Goal: Transaction & Acquisition: Purchase product/service

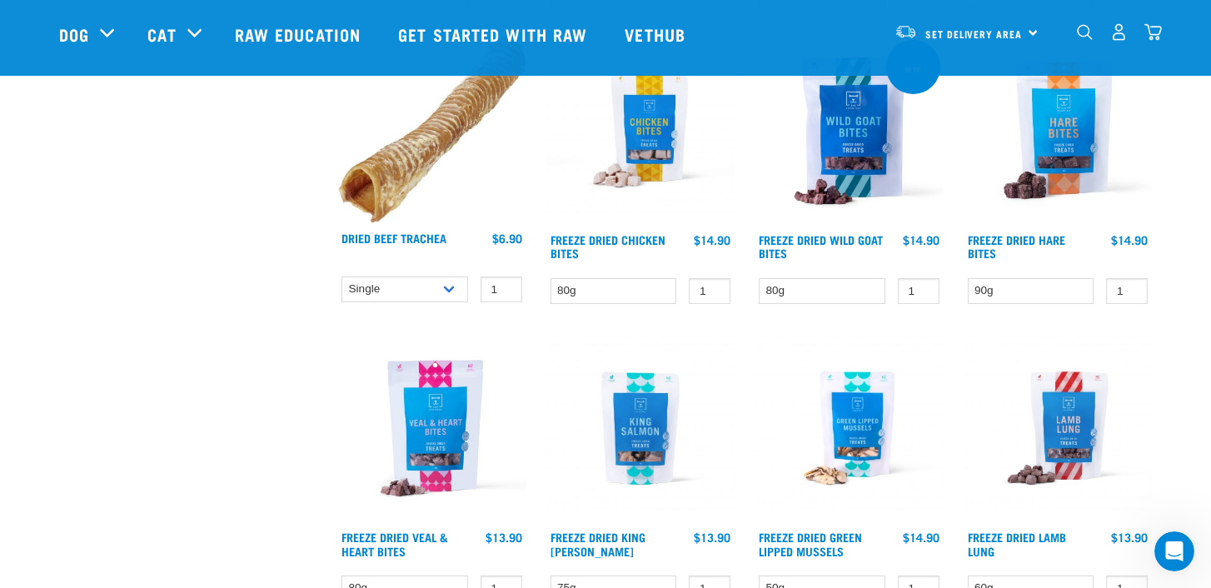
scroll to position [1950, 0]
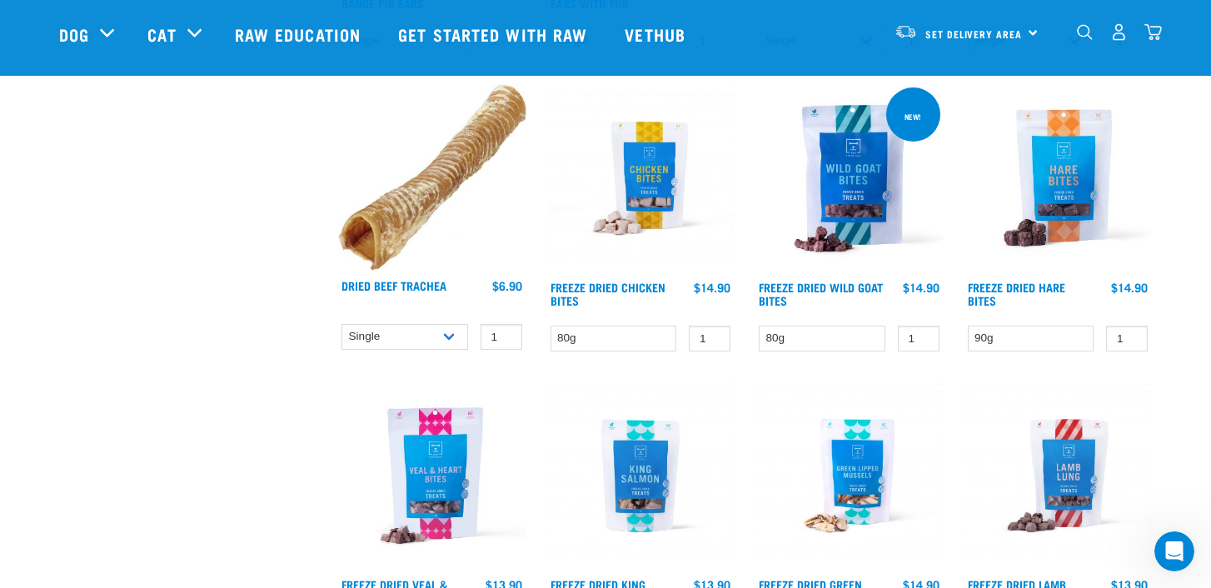
click at [644, 199] on img at bounding box center [640, 178] width 189 height 189
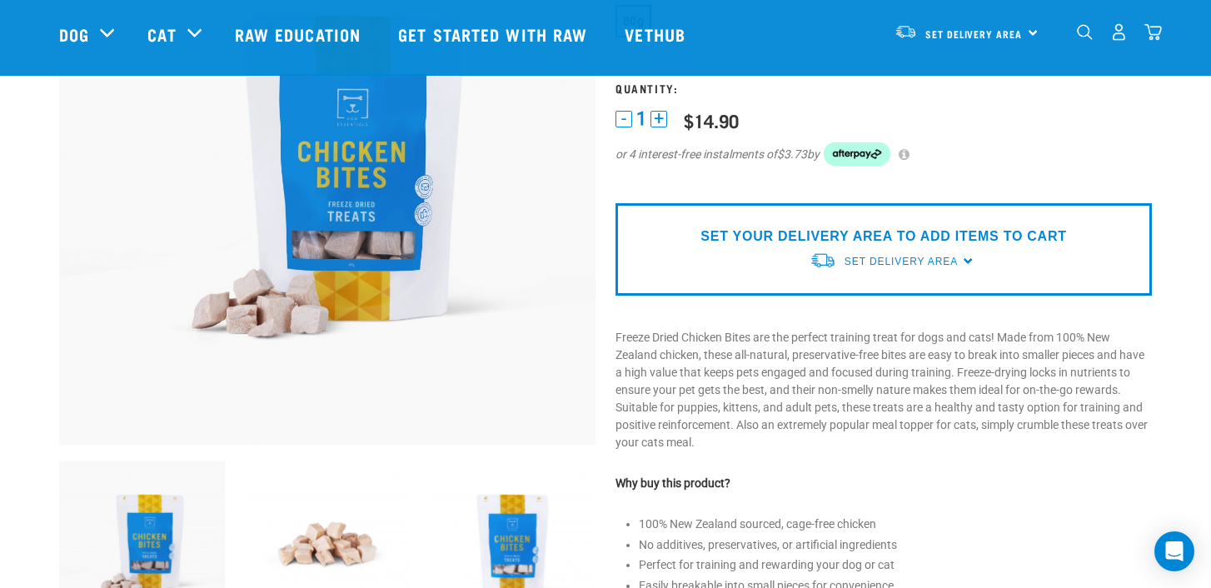
scroll to position [238, 0]
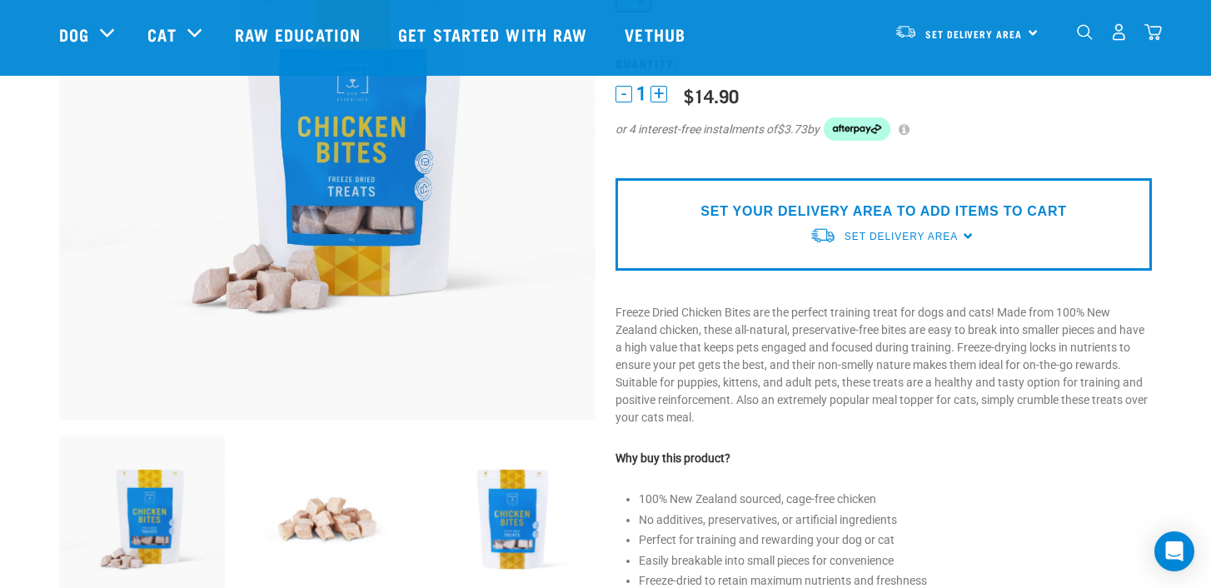
click at [499, 487] on img at bounding box center [513, 519] width 166 height 166
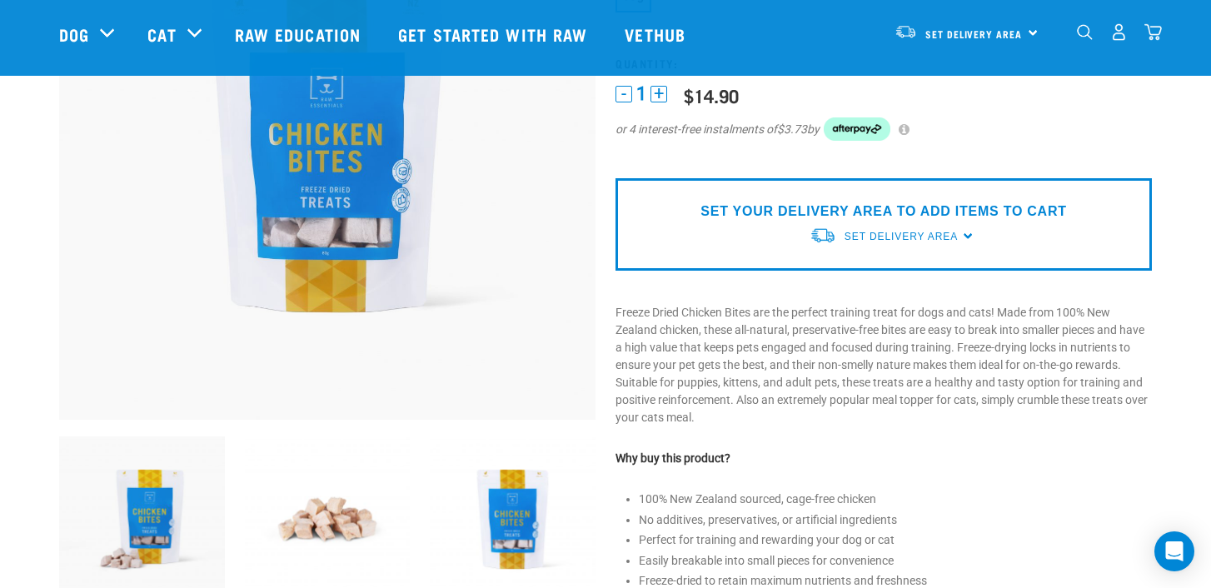
click at [514, 530] on img at bounding box center [513, 519] width 166 height 166
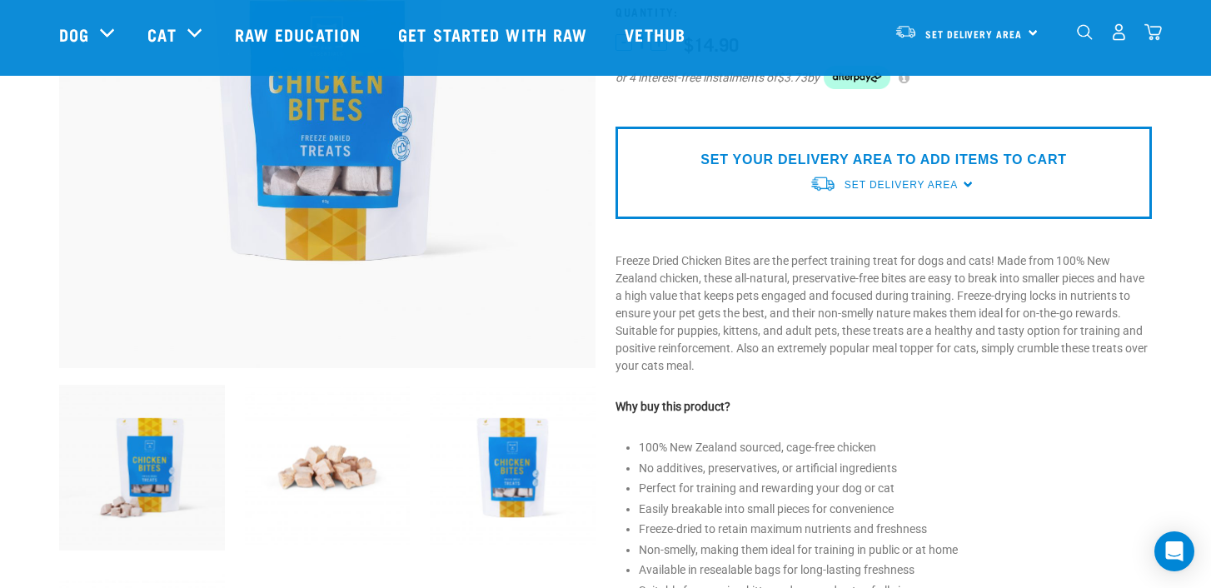
scroll to position [311, 0]
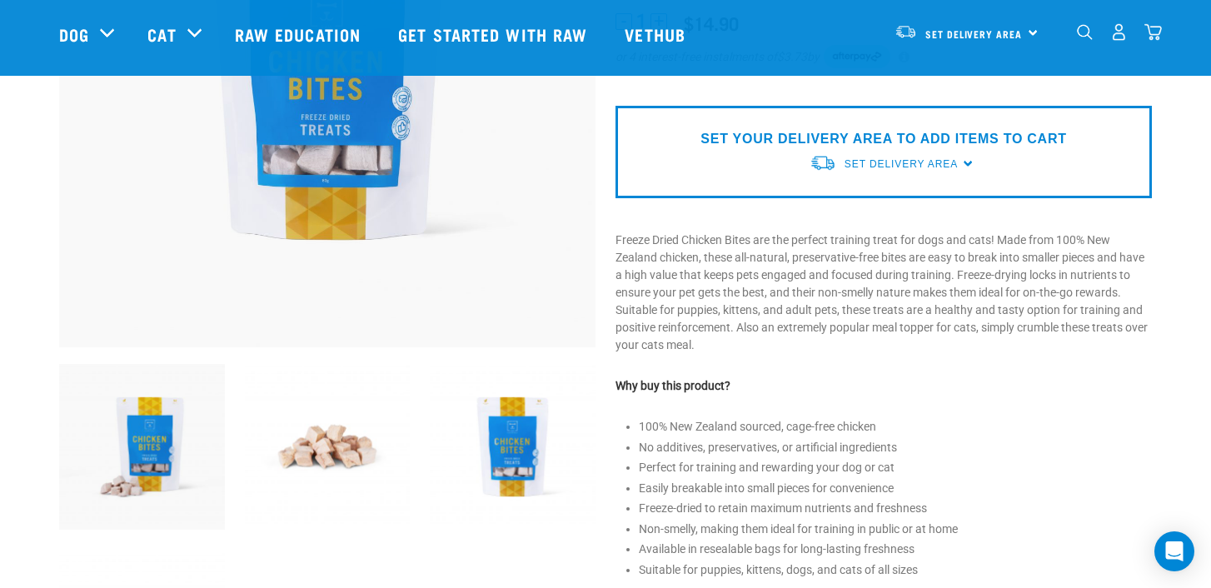
click at [485, 436] on img at bounding box center [513, 447] width 166 height 166
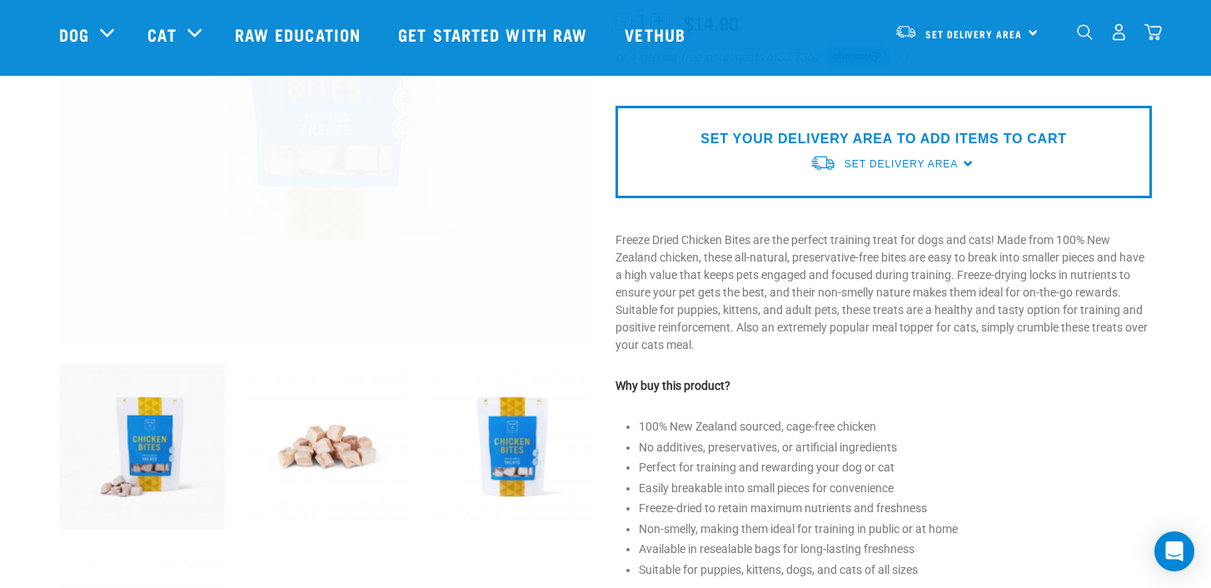
click at [502, 433] on img at bounding box center [513, 447] width 166 height 166
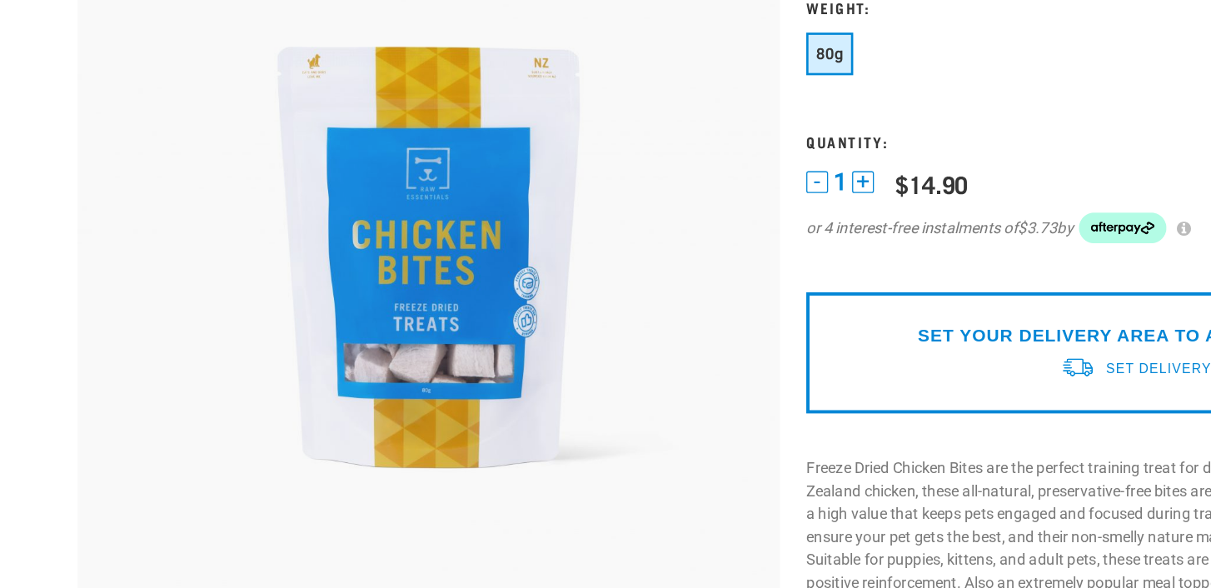
scroll to position [53, 0]
